Goal: Information Seeking & Learning: Understand process/instructions

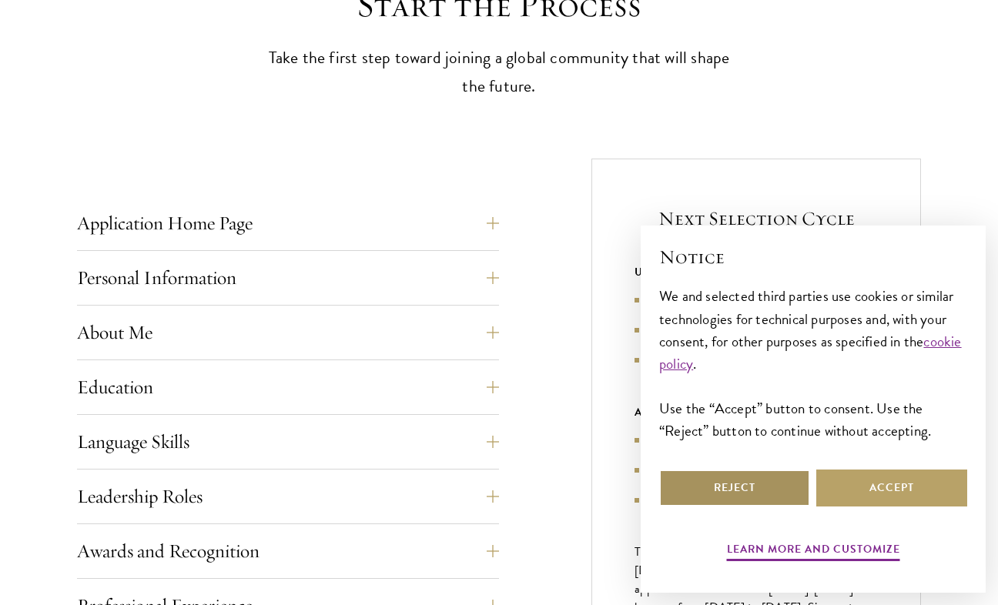
click at [778, 475] on button "Reject" at bounding box center [734, 488] width 151 height 37
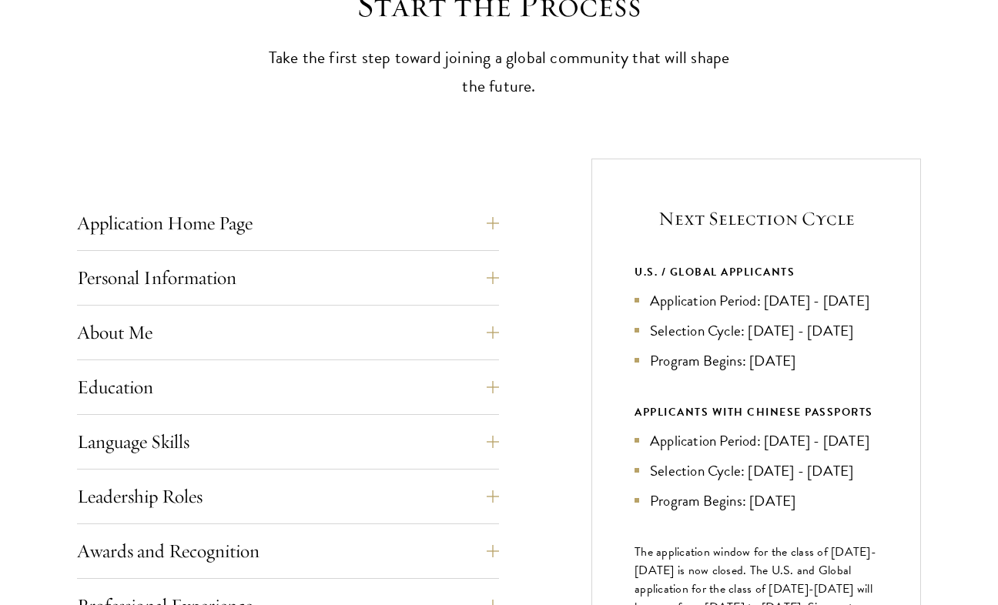
click at [640, 297] on li "Application Period: [DATE] - [DATE]" at bounding box center [756, 301] width 243 height 22
click at [640, 312] on li "Application Period: [DATE] - [DATE]" at bounding box center [756, 301] width 243 height 22
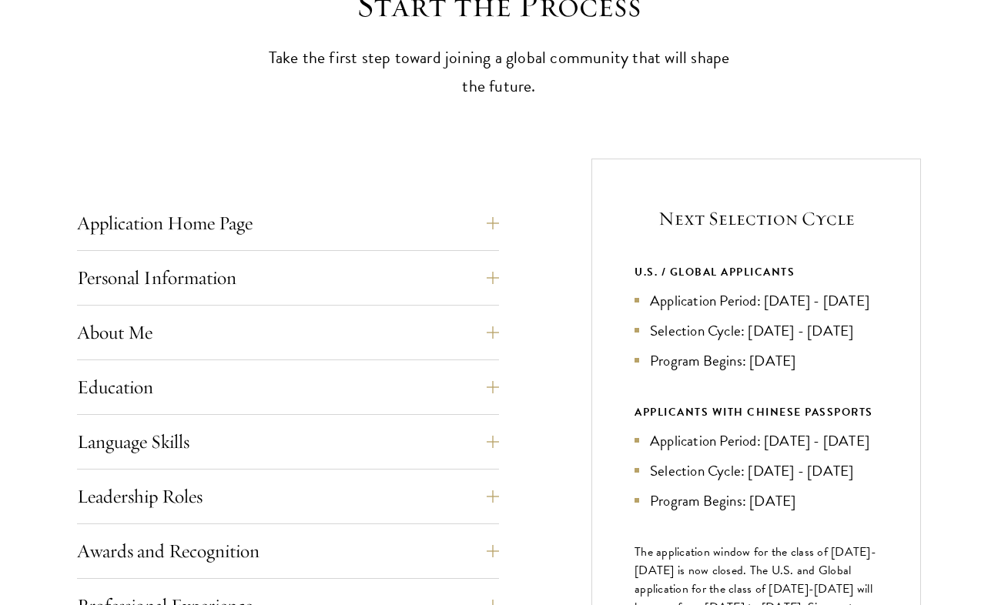
click at [640, 312] on li "Application Period: [DATE] - [DATE]" at bounding box center [756, 301] width 243 height 22
click at [637, 372] on li "Program Begins: [DATE]" at bounding box center [756, 361] width 243 height 22
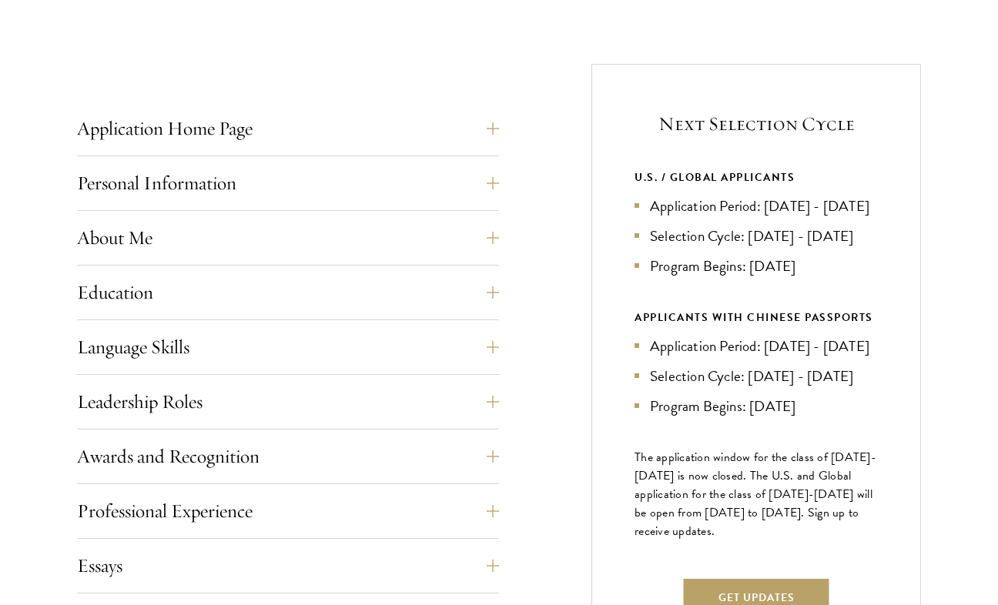
scroll to position [578, 0]
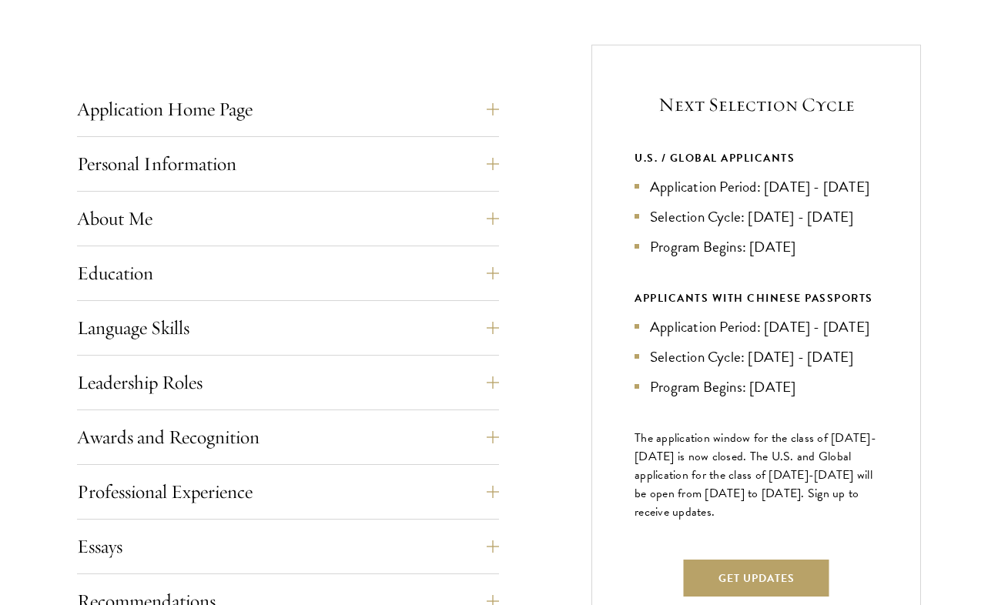
click at [676, 198] on li "Application Period: [DATE] - [DATE]" at bounding box center [756, 187] width 243 height 22
click at [685, 258] on li "Program Begins: [DATE]" at bounding box center [756, 247] width 243 height 22
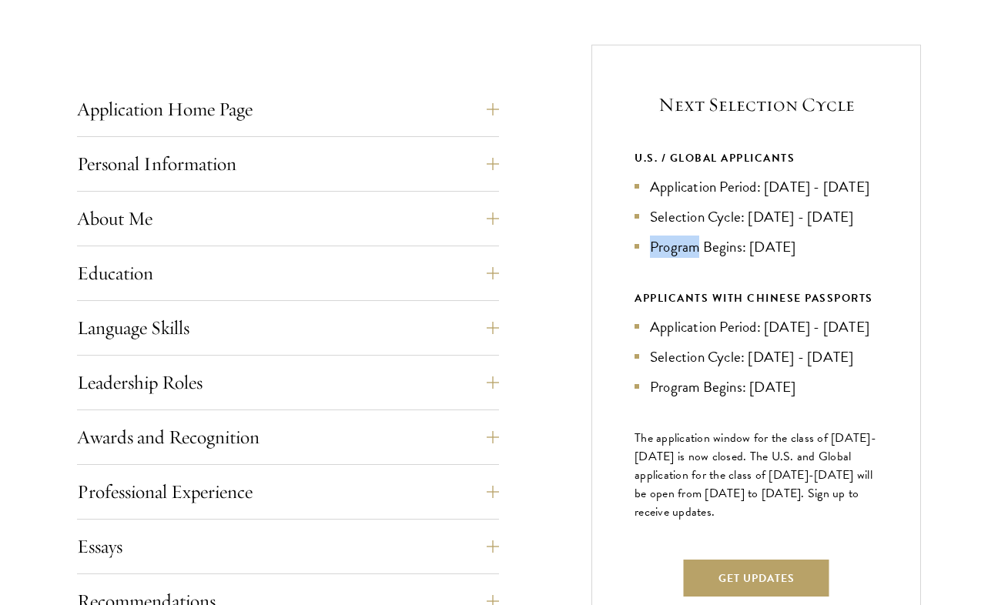
click at [685, 258] on li "Program Begins: [DATE]" at bounding box center [756, 247] width 243 height 22
click at [692, 226] on ul "Application Period: [DATE] - [DATE] Selection Cycle: [DATE] - [DATE] Program Be…" at bounding box center [756, 217] width 243 height 82
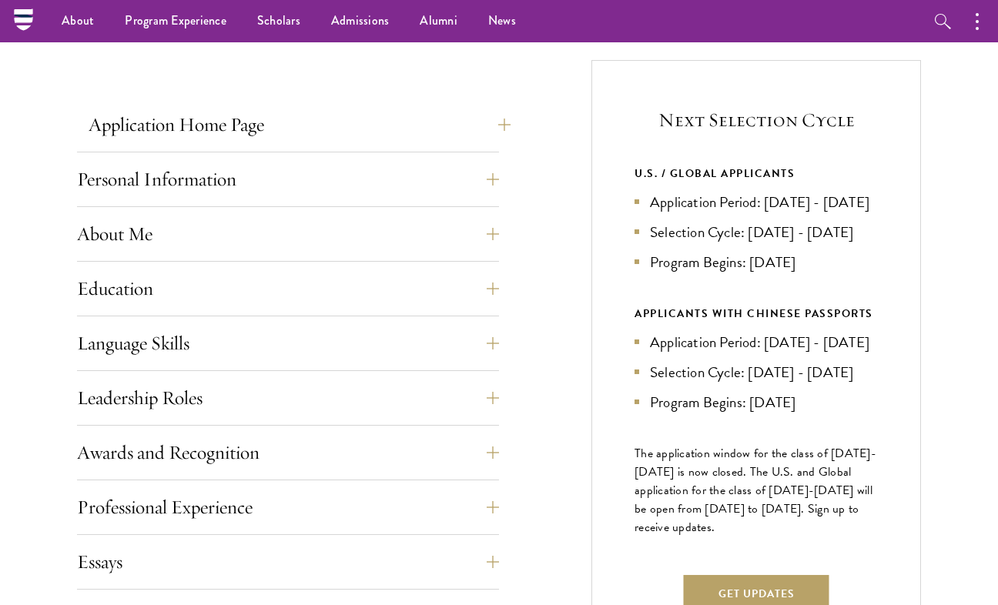
scroll to position [562, 0]
click at [391, 113] on button "Application Home Page" at bounding box center [300, 125] width 422 height 37
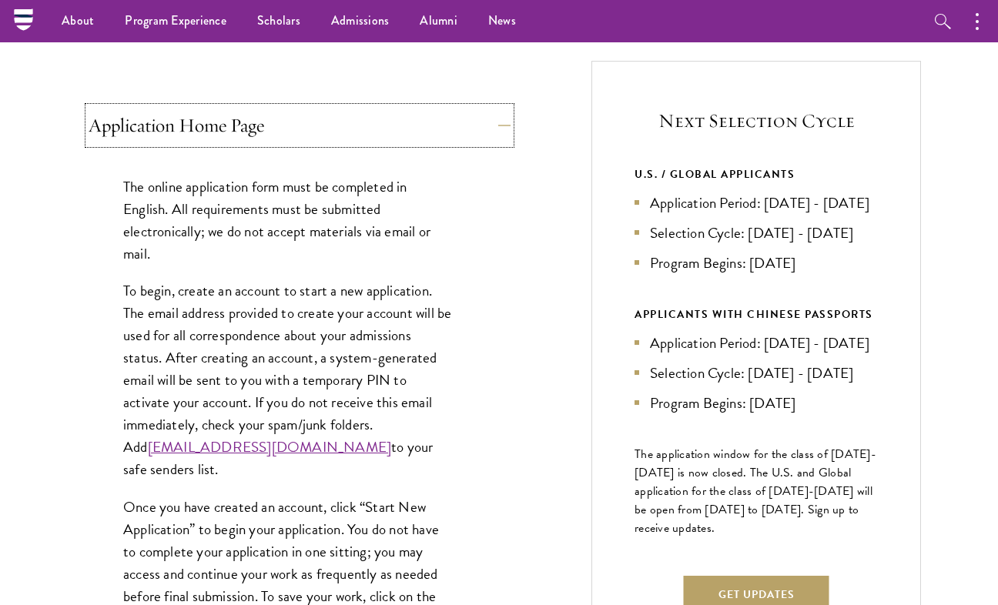
click at [391, 113] on button "Application Home Page" at bounding box center [300, 125] width 422 height 37
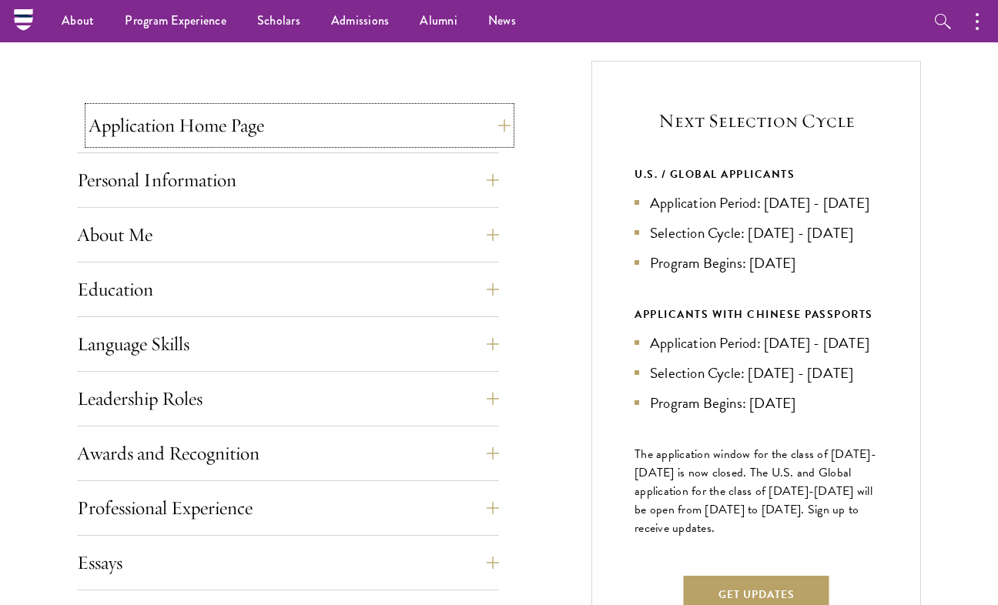
click at [391, 113] on button "Application Home Page" at bounding box center [300, 125] width 422 height 37
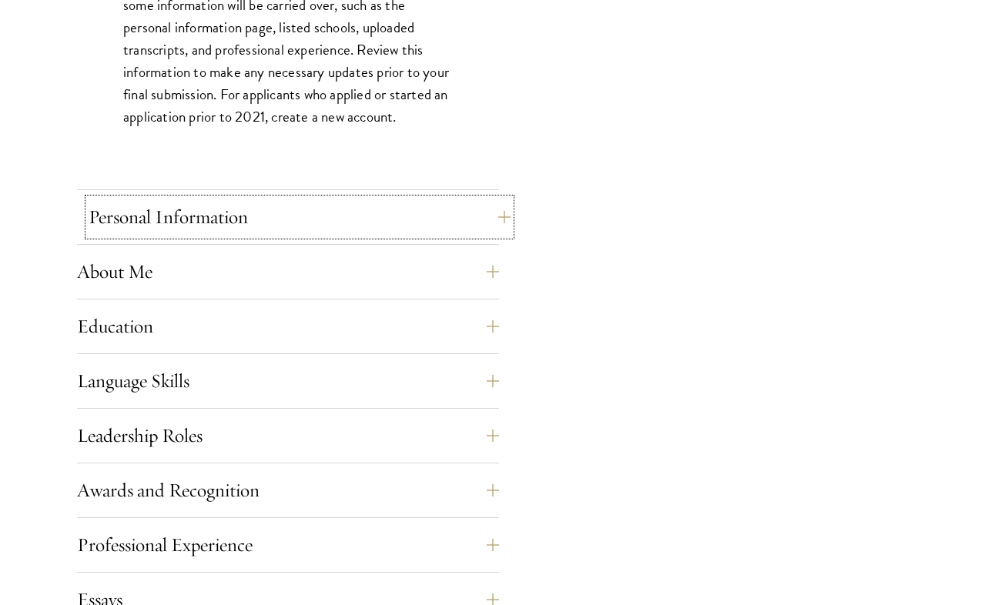
click at [385, 222] on button "Personal Information" at bounding box center [300, 217] width 422 height 37
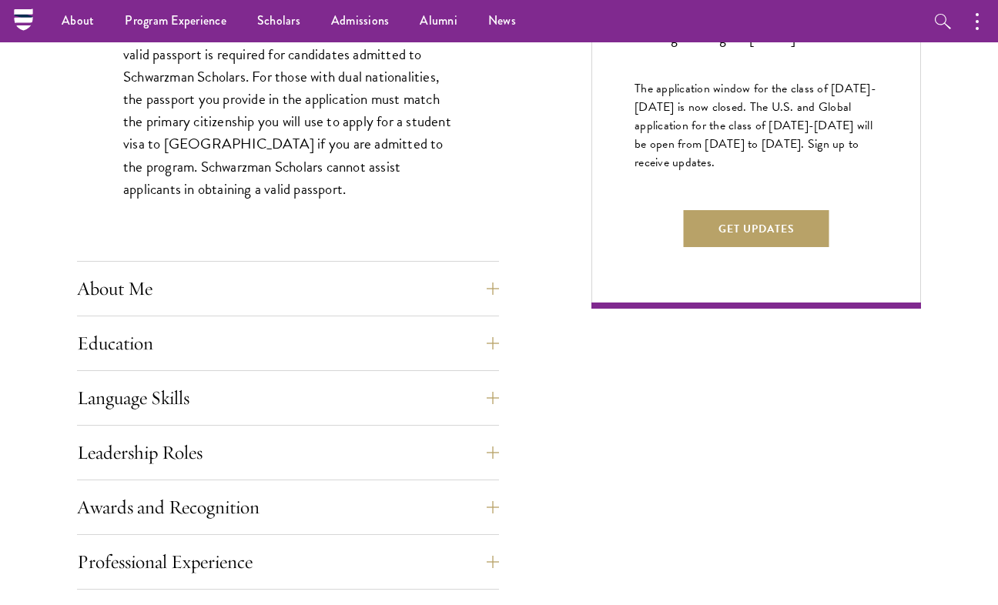
scroll to position [883, 0]
